Goal: Transaction & Acquisition: Obtain resource

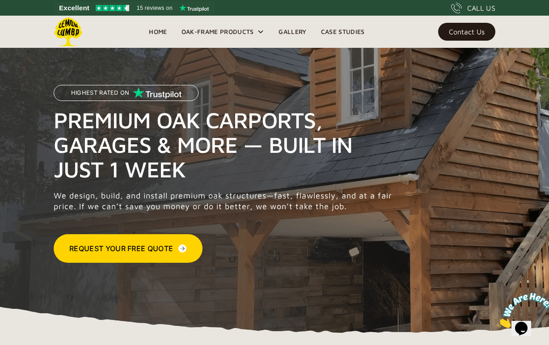
scroll to position [18, 0]
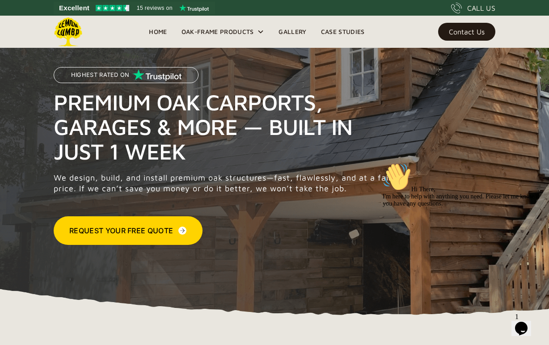
click at [111, 231] on div "Request Your Free Quote" at bounding box center [121, 230] width 104 height 11
